Goal: Task Accomplishment & Management: Manage account settings

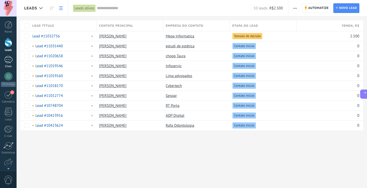
scroll to position [21, 0]
click at [8, 63] on div at bounding box center [8, 59] width 8 height 7
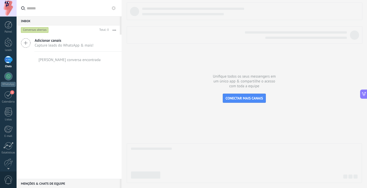
click at [50, 46] on span "Capture leads do WhatsApp & mais!" at bounding box center [64, 45] width 59 height 5
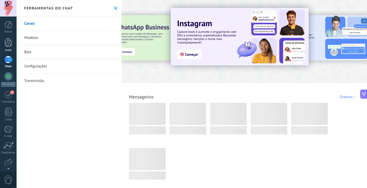
click at [9, 41] on div at bounding box center [9, 42] width 8 height 9
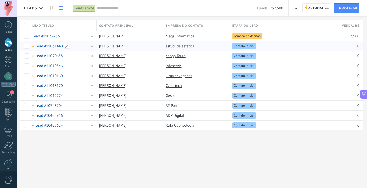
click at [48, 44] on link "Lead #11031440" at bounding box center [49, 46] width 28 height 5
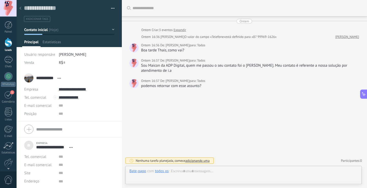
scroll to position [5, 0]
click at [46, 147] on input "**********" at bounding box center [51, 147] width 31 height 5
type input "**********"
click at [31, 181] on span "Salvar" at bounding box center [31, 181] width 9 height 4
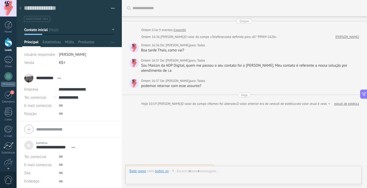
scroll to position [7, 0]
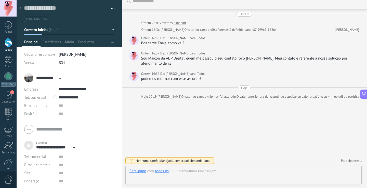
click at [69, 88] on input "**********" at bounding box center [86, 89] width 55 height 8
click at [74, 106] on div "Editar o lead" at bounding box center [77, 107] width 36 height 9
click at [68, 89] on input "**********" at bounding box center [86, 89] width 55 height 8
type input "**********"
click at [30, 180] on span "Salvar" at bounding box center [31, 181] width 9 height 4
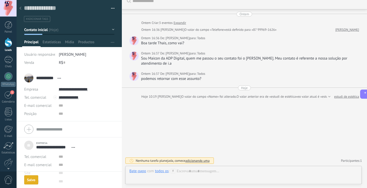
click at [189, 124] on div "Buscar Carregar mais Ontem Ontem Criar: 3 eventos Expandir Ontem 16:36 Maicon V…" at bounding box center [245, 91] width 246 height 196
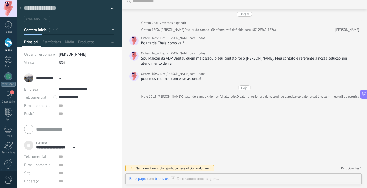
scroll to position [0, 0]
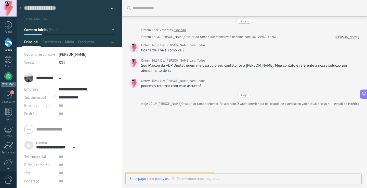
click at [10, 75] on div at bounding box center [8, 76] width 8 height 8
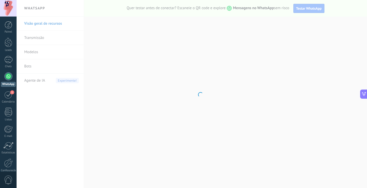
scroll to position [21, 0]
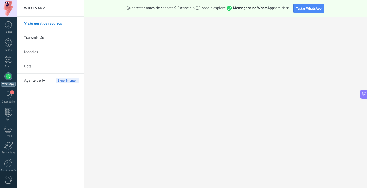
click at [40, 41] on link "Transmissão" at bounding box center [51, 38] width 55 height 14
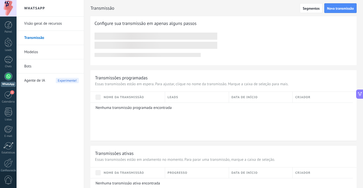
click at [36, 26] on link "Visão geral de recursos" at bounding box center [51, 24] width 55 height 14
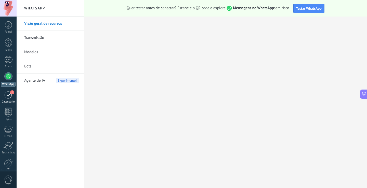
click at [11, 96] on div "1" at bounding box center [8, 95] width 8 height 8
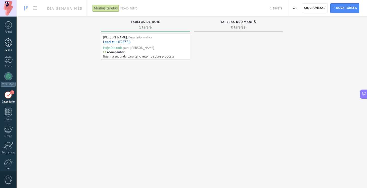
click at [8, 40] on div at bounding box center [9, 42] width 8 height 9
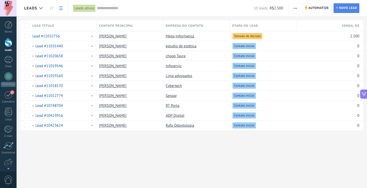
click at [351, 9] on span "Novo lead" at bounding box center [348, 8] width 18 height 9
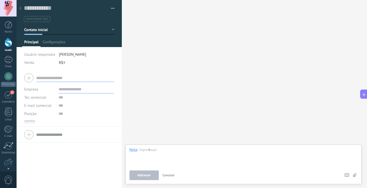
click at [71, 79] on input "text" at bounding box center [75, 78] width 78 height 8
type input "**********"
type input "***"
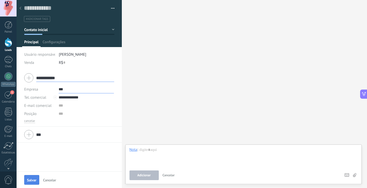
type input "**********"
click at [27, 181] on span "Salvar" at bounding box center [31, 181] width 9 height 4
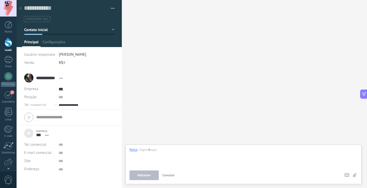
scroll to position [5, 0]
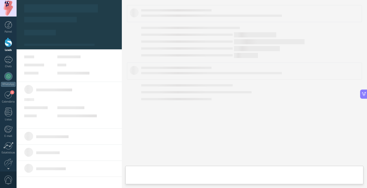
type textarea "***"
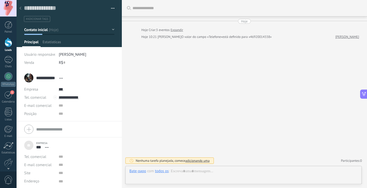
scroll to position [5, 0]
click at [181, 173] on div at bounding box center [244, 176] width 228 height 15
click at [191, 166] on div "Buscar Carregar mais Hoje Hoje Criar: 3 eventos Expandir Hoje 10:21 Maicon Vare…" at bounding box center [245, 94] width 246 height 188
click at [194, 172] on div at bounding box center [244, 176] width 228 height 15
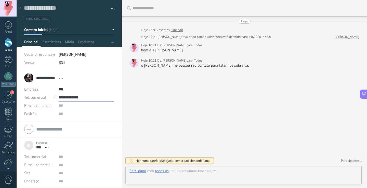
click at [78, 99] on input "**********" at bounding box center [86, 98] width 55 height 8
type input "**********"
click at [221, 119] on div "Buscar Carregar mais Hoje Hoje Criar: 3 eventos Expandir Hoje 10:21 Maicon Vare…" at bounding box center [245, 94] width 246 height 188
click at [157, 172] on div "todos os" at bounding box center [162, 171] width 14 height 5
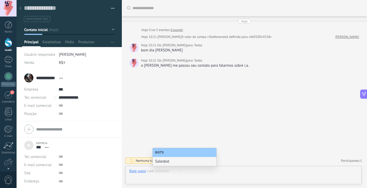
click at [233, 174] on div at bounding box center [244, 176] width 228 height 15
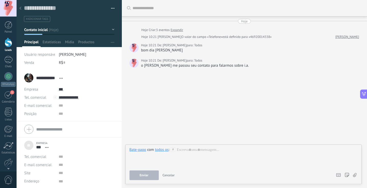
click at [172, 150] on icon at bounding box center [173, 150] width 5 height 5
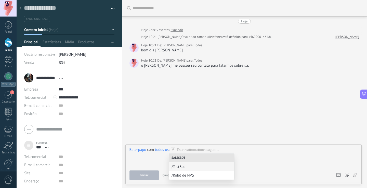
click at [172, 150] on icon at bounding box center [173, 150] width 5 height 5
click at [214, 150] on div at bounding box center [244, 157] width 228 height 19
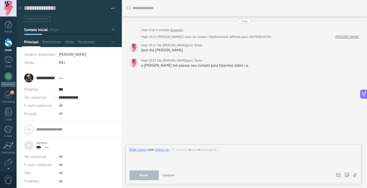
click at [136, 46] on div at bounding box center [134, 47] width 9 height 9
click at [6, 42] on div at bounding box center [9, 42] width 8 height 9
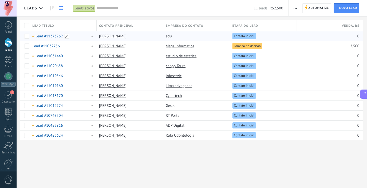
click at [48, 36] on link "Lead #11373262" at bounding box center [49, 36] width 28 height 5
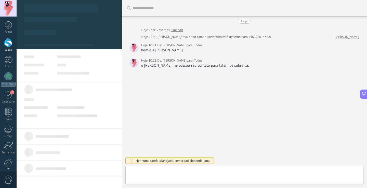
type textarea "***"
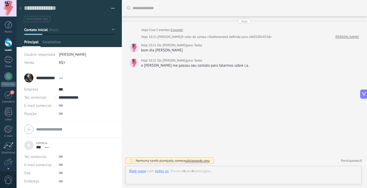
scroll to position [5, 0]
drag, startPoint x: 206, startPoint y: 173, endPoint x: 206, endPoint y: 171, distance: 2.6
click at [207, 172] on div at bounding box center [244, 176] width 228 height 15
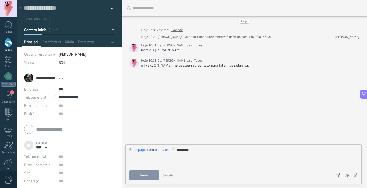
click at [147, 176] on span "Enviar" at bounding box center [144, 176] width 9 height 4
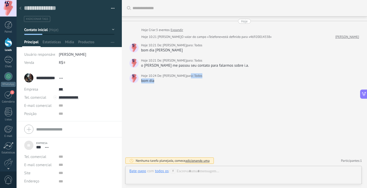
drag, startPoint x: 188, startPoint y: 74, endPoint x: 207, endPoint y: 81, distance: 19.8
click at [207, 81] on div "Hoje 10:24 De: Maicon Varela para: Todos bom dia" at bounding box center [250, 78] width 219 height 10
click at [203, 78] on div "Hoje 10:24 De: Maicon Varela para: Todos" at bounding box center [250, 75] width 219 height 5
click at [196, 77] on span "Todos" at bounding box center [198, 75] width 8 height 5
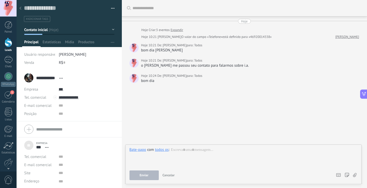
click at [196, 77] on span "Todos" at bounding box center [198, 75] width 8 height 5
click at [206, 77] on div "Hoje 10:24 De: Maicon Varela para: Todos" at bounding box center [250, 75] width 219 height 5
click at [60, 78] on icon at bounding box center [60, 78] width 3 height 1
click at [106, 78] on div "**********" at bounding box center [69, 78] width 90 height 13
click at [68, 42] on span "Mídia" at bounding box center [69, 43] width 9 height 7
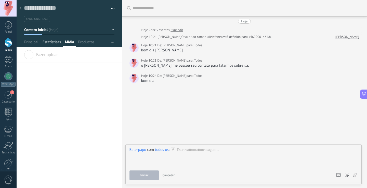
click at [56, 42] on span "Estatísticas" at bounding box center [52, 43] width 18 height 7
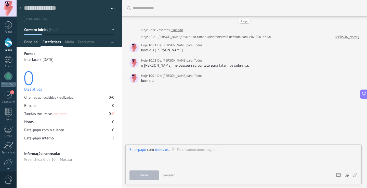
click at [28, 45] on span "Principal" at bounding box center [31, 43] width 14 height 7
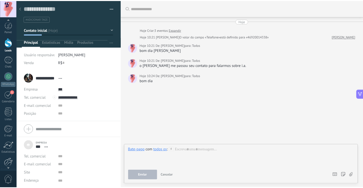
scroll to position [24, 0]
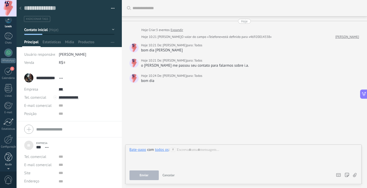
click at [9, 159] on div at bounding box center [9, 157] width 8 height 9
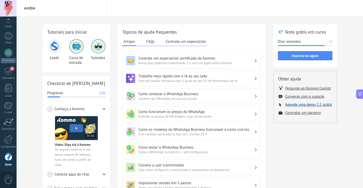
click at [311, 105] on button "Agende uma demo 1:1 grátis" at bounding box center [309, 105] width 47 height 5
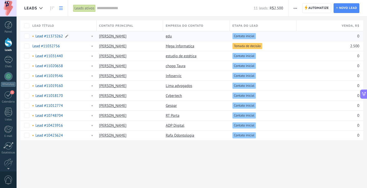
scroll to position [21, 0]
click at [109, 35] on link "[PERSON_NAME]" at bounding box center [113, 36] width 28 height 5
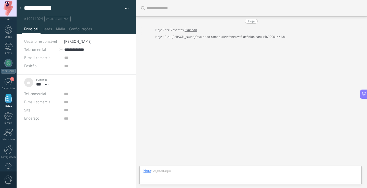
scroll to position [5, 0]
click at [181, 160] on div "Participantes:" at bounding box center [251, 161] width 221 height 8
click at [175, 175] on div at bounding box center [251, 176] width 214 height 15
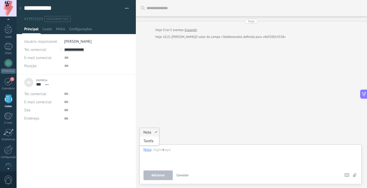
click at [149, 151] on div "Nota" at bounding box center [148, 150] width 8 height 5
click at [162, 149] on div at bounding box center [251, 157] width 214 height 19
click at [8, 47] on div at bounding box center [8, 46] width 8 height 7
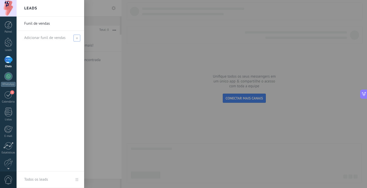
click at [49, 38] on span "Adicionar funil de vendas" at bounding box center [44, 37] width 41 height 5
type input "*"
type input "***"
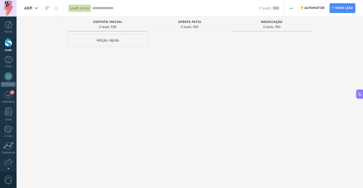
click at [114, 40] on div "Adição rápida" at bounding box center [108, 40] width 80 height 13
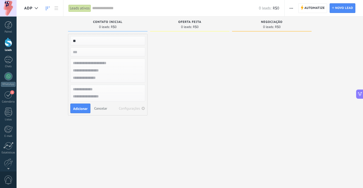
type input "*"
click at [194, 75] on div at bounding box center [190, 95] width 80 height 122
click at [103, 109] on span "Cancelar" at bounding box center [100, 108] width 13 height 5
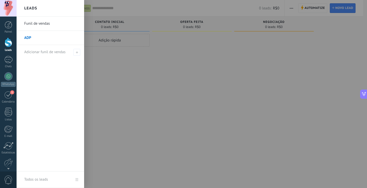
click at [41, 35] on link "ADP" at bounding box center [51, 38] width 55 height 14
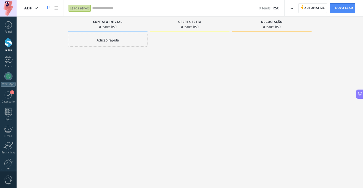
click at [104, 8] on input "text" at bounding box center [175, 8] width 167 height 5
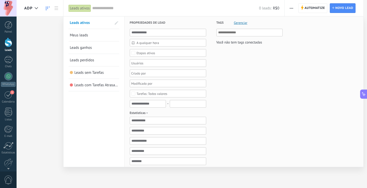
click at [88, 34] on span "Meus leads" at bounding box center [79, 35] width 18 height 5
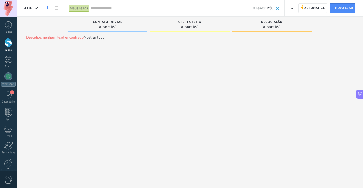
click at [98, 9] on input "text" at bounding box center [172, 8] width 163 height 5
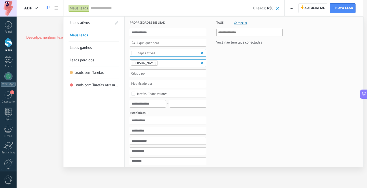
click at [85, 46] on span "Leads ganhos" at bounding box center [81, 47] width 22 height 5
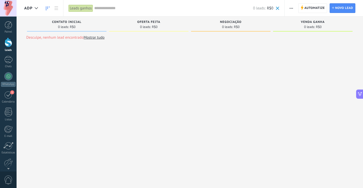
click at [103, 7] on input "text" at bounding box center [173, 8] width 159 height 5
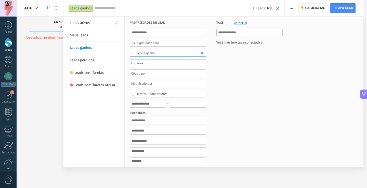
click at [84, 58] on span "Leads perdidos" at bounding box center [82, 60] width 24 height 5
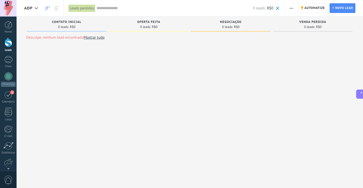
click at [106, 8] on input "text" at bounding box center [175, 8] width 157 height 5
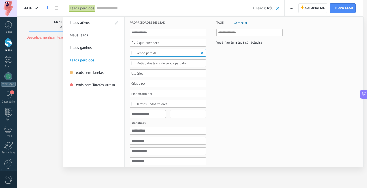
click at [97, 69] on link "Leads sem Tarefas" at bounding box center [94, 73] width 48 height 12
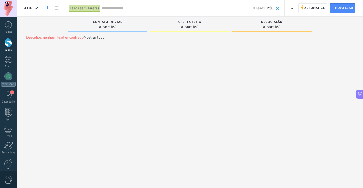
click at [118, 7] on input "text" at bounding box center [177, 8] width 151 height 5
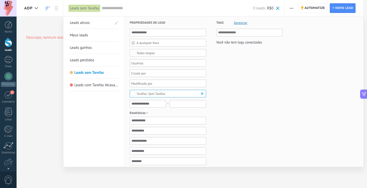
click at [92, 83] on link "Leads com Tarefas Atrasadas" at bounding box center [94, 85] width 48 height 12
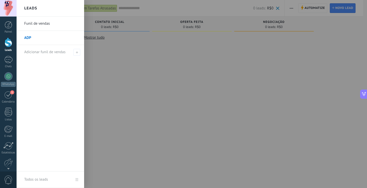
click at [40, 37] on link "ADP" at bounding box center [51, 38] width 55 height 14
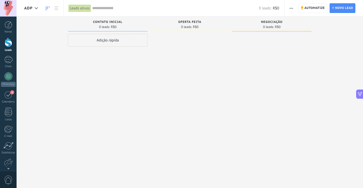
click at [74, 9] on div "Leads ativos" at bounding box center [80, 8] width 22 height 7
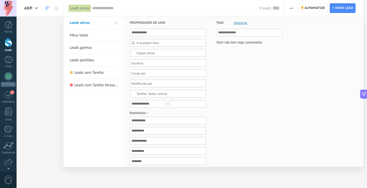
click at [74, 9] on div "Leads ativos" at bounding box center [80, 8] width 22 height 7
click at [52, 22] on div at bounding box center [183, 94] width 367 height 188
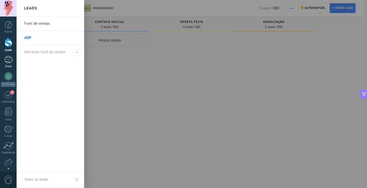
click at [11, 59] on div at bounding box center [8, 59] width 8 height 7
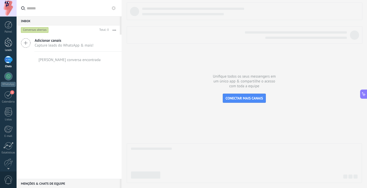
click at [7, 46] on div at bounding box center [9, 42] width 8 height 9
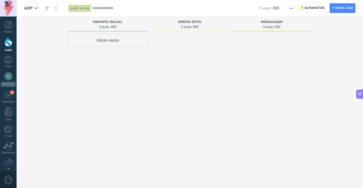
click at [7, 20] on div "Painel Leads Chats WhatsApp Clientes 1" at bounding box center [16, 94] width 33 height 155
click at [7, 23] on div at bounding box center [9, 25] width 8 height 8
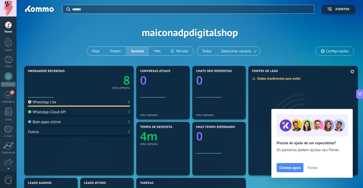
click at [315, 171] on button "Fechar" at bounding box center [312, 168] width 15 height 8
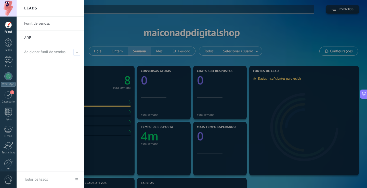
click at [39, 26] on link "Funil de vendas" at bounding box center [51, 24] width 55 height 14
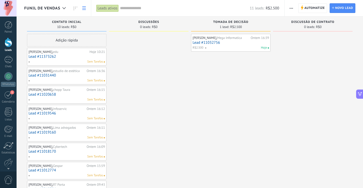
click at [85, 7] on use at bounding box center [84, 8] width 4 height 4
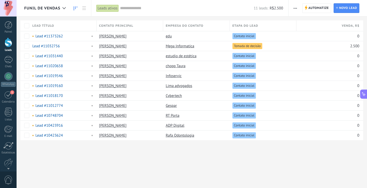
click at [78, 7] on link at bounding box center [75, 8] width 9 height 10
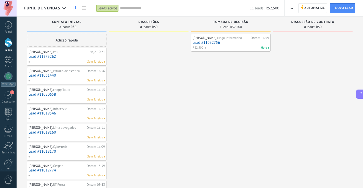
click at [65, 55] on link "Lead #11373262" at bounding box center [67, 57] width 76 height 4
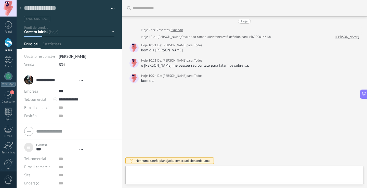
type textarea "***"
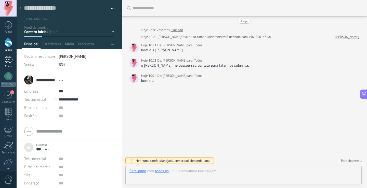
click at [6, 58] on div at bounding box center [8, 59] width 8 height 7
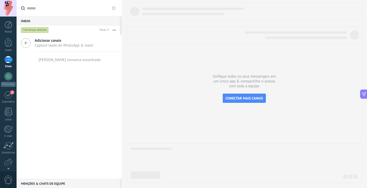
click at [40, 31] on div "Conversas abertas" at bounding box center [35, 30] width 28 height 6
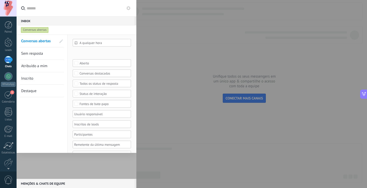
click at [39, 54] on span "Sem resposta" at bounding box center [32, 53] width 22 height 5
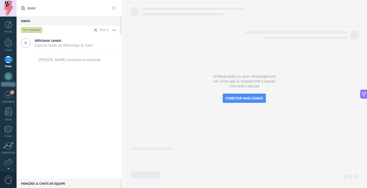
click at [33, 29] on div "Sem resposta" at bounding box center [32, 30] width 22 height 6
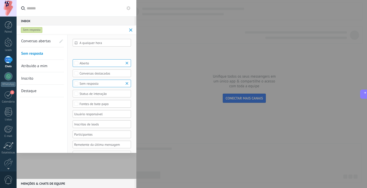
click at [33, 65] on span "Atribuído a mim" at bounding box center [34, 66] width 26 height 5
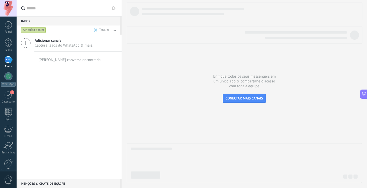
click at [33, 30] on div "Atribuído a mim" at bounding box center [33, 30] width 25 height 6
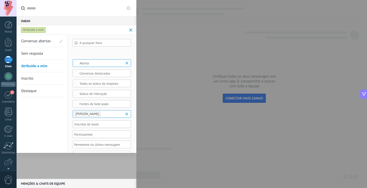
click at [28, 78] on span "Inscrito" at bounding box center [27, 78] width 12 height 5
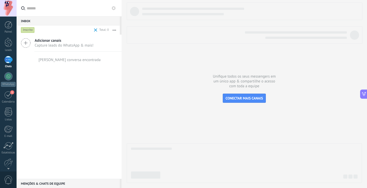
click at [29, 30] on div "Inscrito" at bounding box center [28, 30] width 14 height 6
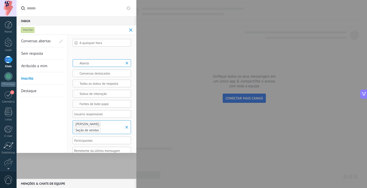
click at [22, 94] on link "Destaque" at bounding box center [38, 91] width 35 height 12
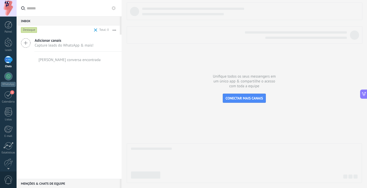
click at [33, 28] on div "Destaque" at bounding box center [29, 30] width 16 height 6
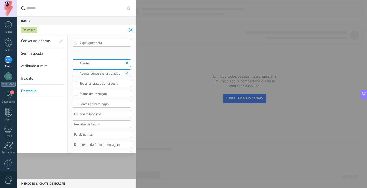
click at [37, 39] on link "Conversas abertas" at bounding box center [38, 41] width 35 height 12
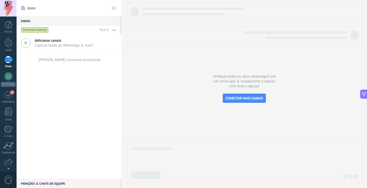
click at [10, 57] on div at bounding box center [8, 59] width 8 height 7
click at [46, 42] on span "Adicionar canais" at bounding box center [64, 40] width 59 height 5
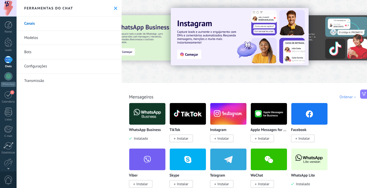
click at [43, 38] on link "Modelos" at bounding box center [69, 38] width 105 height 14
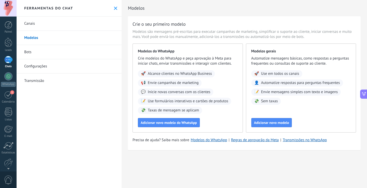
click at [46, 50] on link "Bots" at bounding box center [69, 52] width 105 height 14
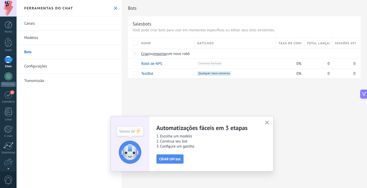
click at [62, 66] on link "Configurações" at bounding box center [69, 66] width 105 height 14
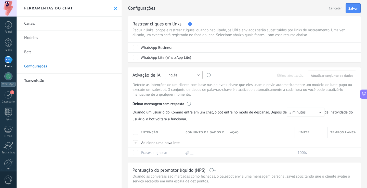
click at [189, 72] on button "Inglês" at bounding box center [184, 75] width 38 height 8
click at [189, 102] on span "Português" at bounding box center [181, 101] width 39 height 5
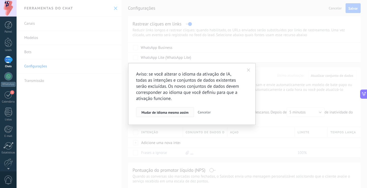
click at [170, 112] on span "Mudar de idioma mesmo assim" at bounding box center [165, 113] width 47 height 4
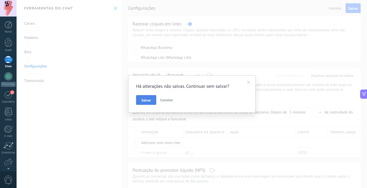
click at [144, 102] on span "Salvar" at bounding box center [146, 101] width 9 height 4
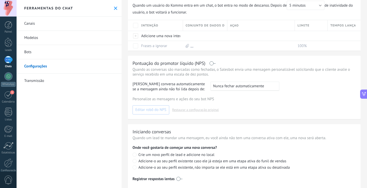
scroll to position [119, 0]
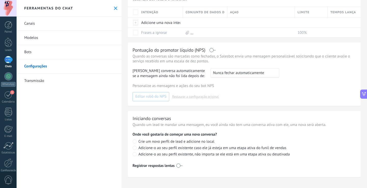
click at [34, 78] on link "Transmissão" at bounding box center [69, 81] width 105 height 14
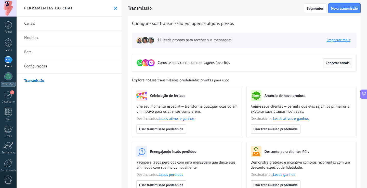
click at [337, 61] on span "Conectar canais" at bounding box center [338, 63] width 24 height 4
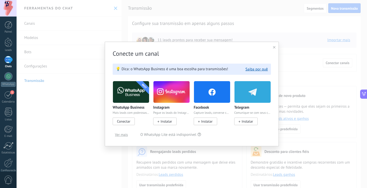
click at [274, 49] on icon at bounding box center [274, 47] width 3 height 3
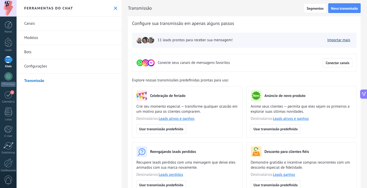
click at [330, 39] on link "Importar mais" at bounding box center [338, 40] width 23 height 5
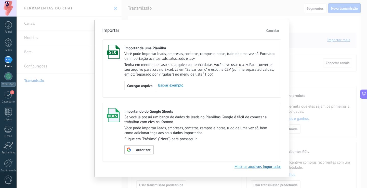
click at [274, 29] on span "Cancelar" at bounding box center [272, 30] width 13 height 5
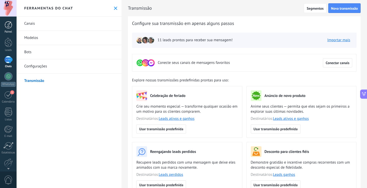
click at [8, 27] on div at bounding box center [9, 25] width 8 height 8
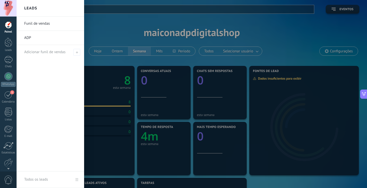
drag, startPoint x: 32, startPoint y: 35, endPoint x: 27, endPoint y: 36, distance: 5.9
click at [27, 36] on link "ADP" at bounding box center [51, 38] width 55 height 14
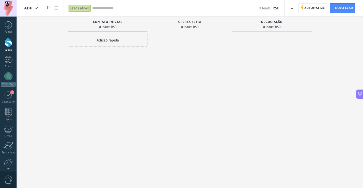
click at [293, 10] on span "button" at bounding box center [291, 8] width 3 height 10
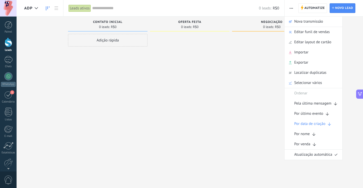
click at [234, 76] on div at bounding box center [272, 95] width 80 height 122
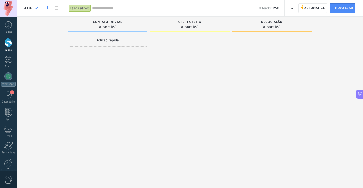
click at [36, 9] on div at bounding box center [36, 8] width 8 height 10
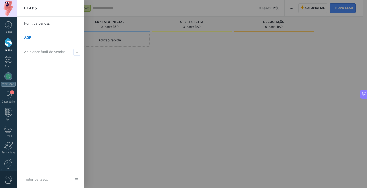
click at [30, 37] on link "ADP" at bounding box center [51, 38] width 55 height 14
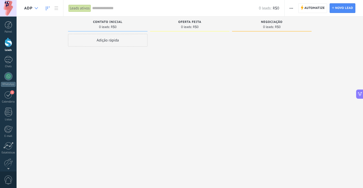
click at [38, 8] on div at bounding box center [36, 8] width 8 height 10
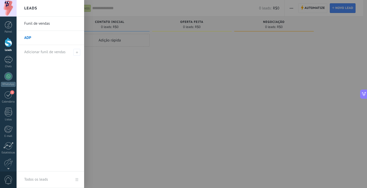
click at [33, 28] on link "Funil de vendas" at bounding box center [51, 24] width 55 height 14
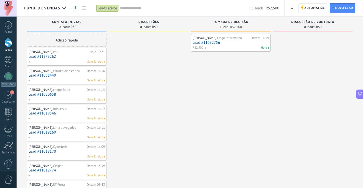
click at [50, 54] on div "edu da silva, edu Hoje 10:21 Lead #11373262 Sem Tarefas" at bounding box center [67, 56] width 76 height 15
click at [41, 56] on link "Lead #11373262" at bounding box center [67, 57] width 76 height 4
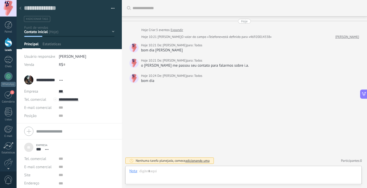
scroll to position [5, 0]
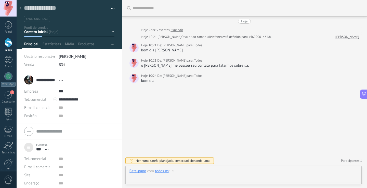
click at [209, 169] on div at bounding box center [244, 176] width 228 height 15
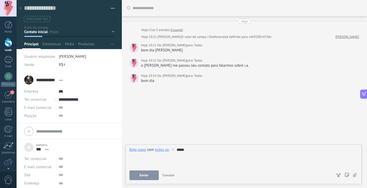
click at [137, 172] on button "Enviar" at bounding box center [144, 176] width 29 height 10
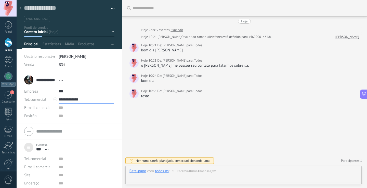
click at [67, 98] on input "**********" at bounding box center [86, 100] width 55 height 8
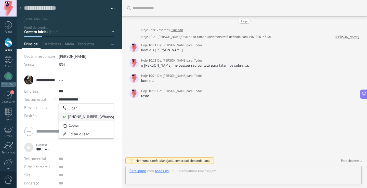
type input "**********"
click at [78, 114] on div "554688128050 (WhatsApp)" at bounding box center [86, 117] width 55 height 9
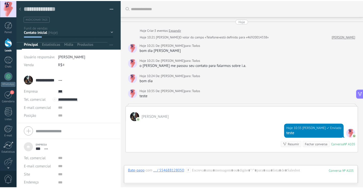
scroll to position [54, 0]
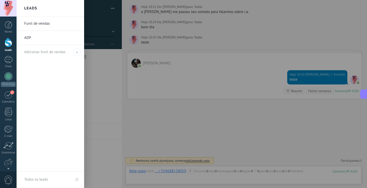
click at [10, 43] on div at bounding box center [9, 42] width 8 height 9
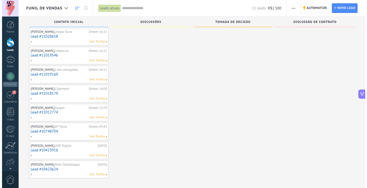
scroll to position [61, 0]
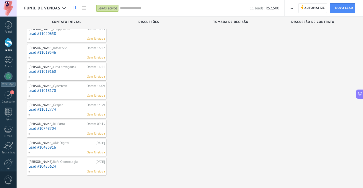
click at [45, 147] on link "Lead #10423916" at bounding box center [67, 148] width 76 height 4
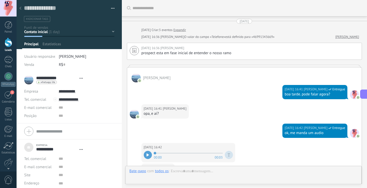
type textarea "***"
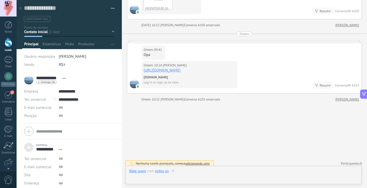
click at [185, 171] on div at bounding box center [244, 176] width 228 height 15
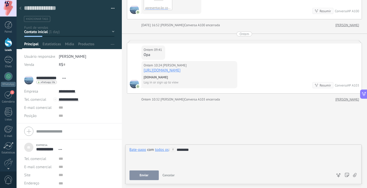
click at [147, 175] on span "Enviar" at bounding box center [144, 176] width 9 height 4
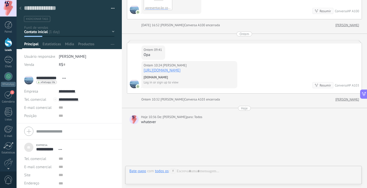
scroll to position [246, 0]
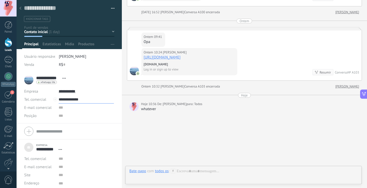
click at [72, 99] on input "**********" at bounding box center [86, 100] width 55 height 8
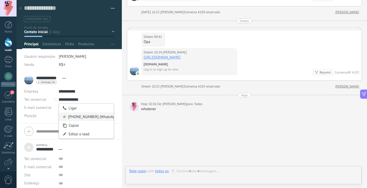
type input "**********"
click at [80, 117] on div "554688128050 (WhatsApp)" at bounding box center [86, 117] width 55 height 9
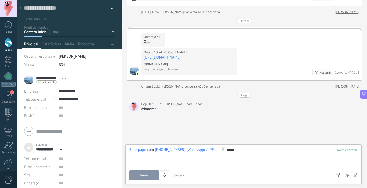
click at [150, 182] on div "Bate-papo E-mail Nota Tarefa Bate-papo com 554688128050 (WhatsApp) / Eduardo Si…" at bounding box center [243, 165] width 237 height 40
click at [146, 176] on span "Enviar" at bounding box center [144, 176] width 9 height 4
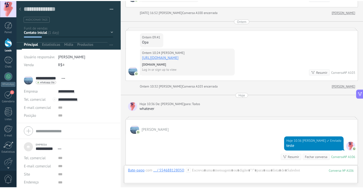
scroll to position [269, 0]
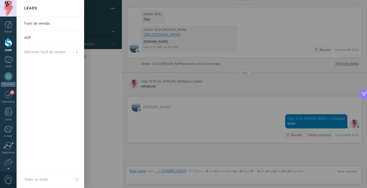
click at [77, 179] on link "Todos os leads" at bounding box center [51, 180] width 68 height 17
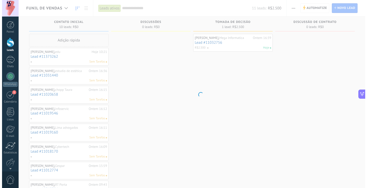
scroll to position [21, 0]
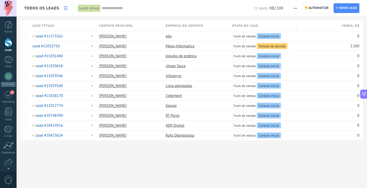
click at [64, 8] on icon at bounding box center [66, 8] width 4 height 4
click at [56, 9] on span "Todos os leads" at bounding box center [41, 8] width 35 height 5
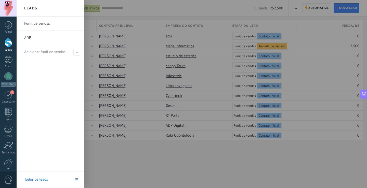
click at [45, 25] on link "Funil de vendas" at bounding box center [51, 24] width 55 height 14
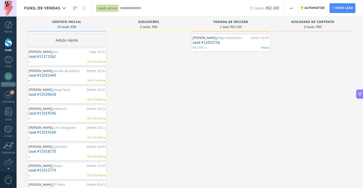
click at [8, 8] on div at bounding box center [8, 8] width 17 height 17
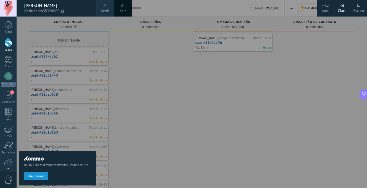
click at [63, 11] on icon at bounding box center [62, 11] width 3 height 4
click at [64, 10] on icon at bounding box center [62, 11] width 3 height 4
click at [159, 139] on div at bounding box center [200, 94] width 367 height 188
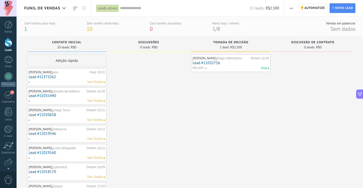
click at [64, 78] on link "Lead #11373262" at bounding box center [67, 77] width 76 height 4
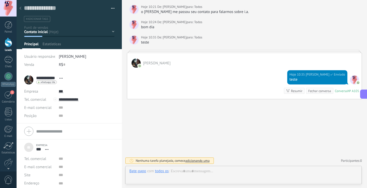
scroll to position [5, 0]
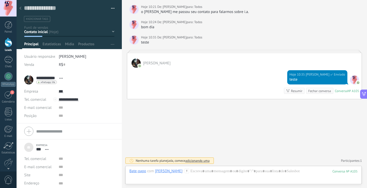
click at [111, 8] on button "button" at bounding box center [110, 9] width 7 height 8
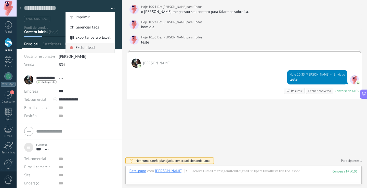
click at [89, 49] on span "Excluir lead" at bounding box center [84, 48] width 19 height 10
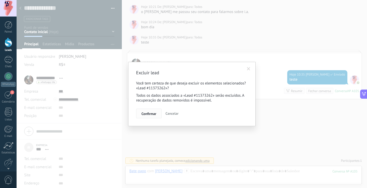
click at [149, 112] on span "Confirmar" at bounding box center [149, 114] width 15 height 4
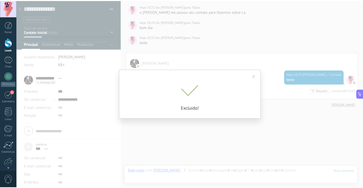
scroll to position [62, 0]
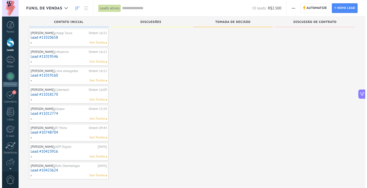
scroll to position [38, 0]
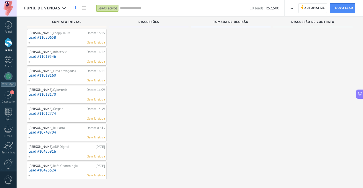
click at [72, 150] on link "Lead #10423916" at bounding box center [67, 152] width 76 height 4
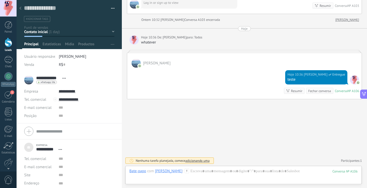
scroll to position [10, 0]
click at [110, 6] on button "button" at bounding box center [110, 9] width 7 height 8
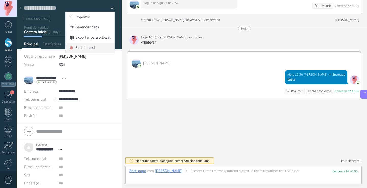
click at [91, 46] on span "Excluir lead" at bounding box center [84, 48] width 19 height 10
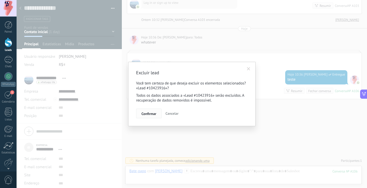
click at [149, 113] on span "Confirmar" at bounding box center [149, 114] width 15 height 4
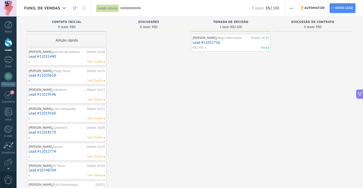
click at [65, 56] on link "Lead #11031440" at bounding box center [67, 57] width 76 height 4
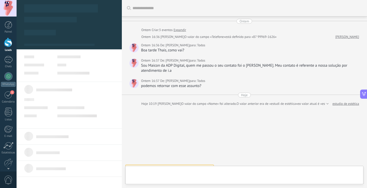
type textarea "***"
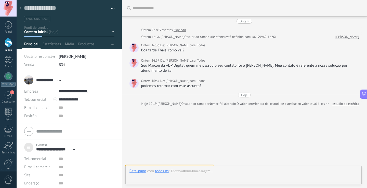
scroll to position [7, 0]
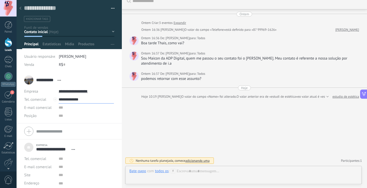
click at [71, 100] on input "**********" at bounding box center [86, 100] width 55 height 8
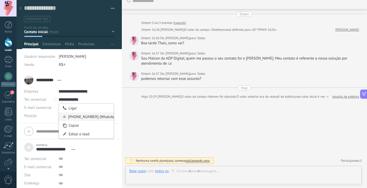
click at [81, 118] on div "554688128050 (WhatsApp)" at bounding box center [86, 117] width 55 height 9
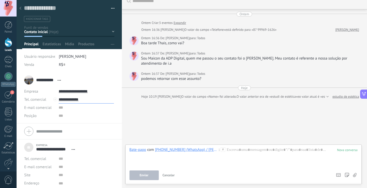
click at [59, 99] on input "**********" at bounding box center [86, 100] width 55 height 8
click at [77, 133] on div "Editar o lead" at bounding box center [86, 134] width 55 height 9
click at [59, 100] on input "**********" at bounding box center [86, 100] width 55 height 8
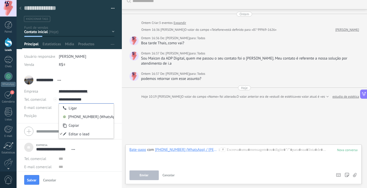
click at [97, 98] on input "**********" at bounding box center [86, 100] width 55 height 8
type input "**********"
click at [30, 179] on span "Salvar" at bounding box center [31, 181] width 9 height 4
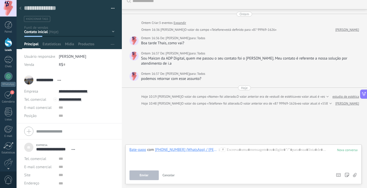
scroll to position [14, 0]
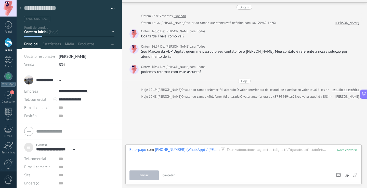
click at [143, 52] on div "Sou Maicon da ADP Digital, quem me passou o seu contato foi o Eduardo. Meu cont…" at bounding box center [250, 54] width 219 height 10
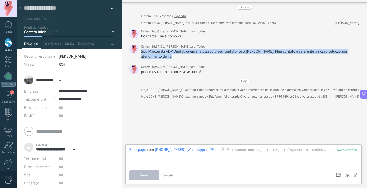
drag, startPoint x: 143, startPoint y: 52, endPoint x: 151, endPoint y: 54, distance: 8.5
click at [151, 54] on div "Sou Maicon da ADP Digital, quem me passou o seu contato foi o Eduardo. Meu cont…" at bounding box center [250, 54] width 219 height 10
copy div "Sou Maicon da ADP Digital, quem me passou o seu contato foi o Eduardo. Meu cont…"
click at [238, 152] on div at bounding box center [244, 157] width 228 height 19
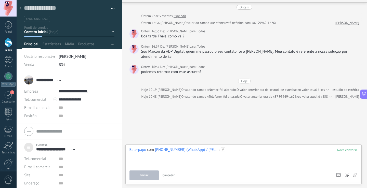
click at [257, 152] on div at bounding box center [244, 157] width 228 height 19
click at [146, 174] on span "Enviar" at bounding box center [144, 176] width 9 height 4
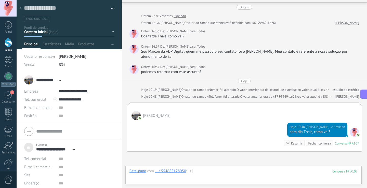
click at [221, 172] on div at bounding box center [244, 176] width 228 height 15
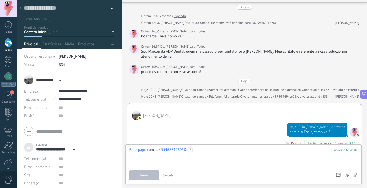
paste div
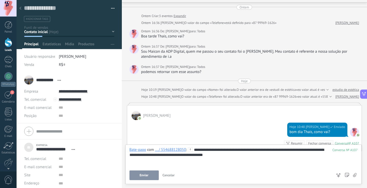
click at [149, 173] on button "Enviar" at bounding box center [144, 176] width 29 height 10
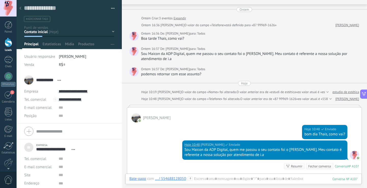
scroll to position [11, 0]
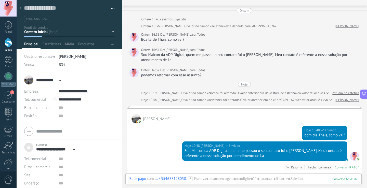
click at [150, 77] on div "podemos retornar com esse assunto?" at bounding box center [250, 75] width 219 height 5
drag, startPoint x: 150, startPoint y: 77, endPoint x: 201, endPoint y: 76, distance: 51.5
click at [201, 76] on div "podemos retornar com esse assunto?" at bounding box center [250, 75] width 219 height 5
copy div "podemos retornar com esse assunto?"
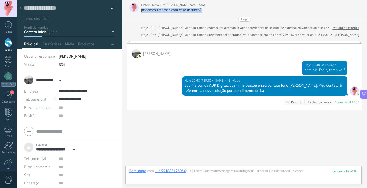
scroll to position [87, 0]
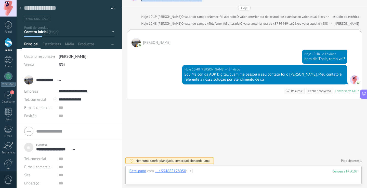
click at [198, 172] on div at bounding box center [244, 176] width 228 height 15
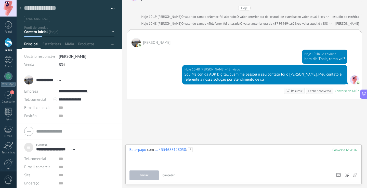
click at [202, 155] on div at bounding box center [244, 157] width 228 height 19
paste div
click at [143, 174] on span "Enviar" at bounding box center [144, 176] width 9 height 4
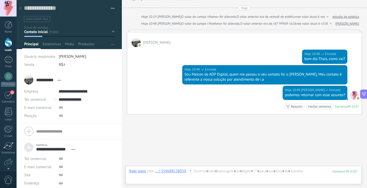
scroll to position [103, 0]
